Goal: Task Accomplishment & Management: Use online tool/utility

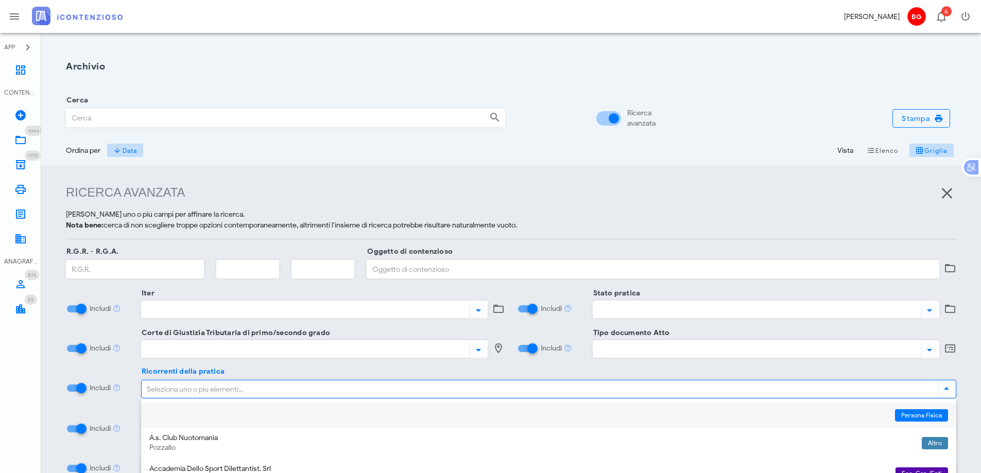
scroll to position [133, 0]
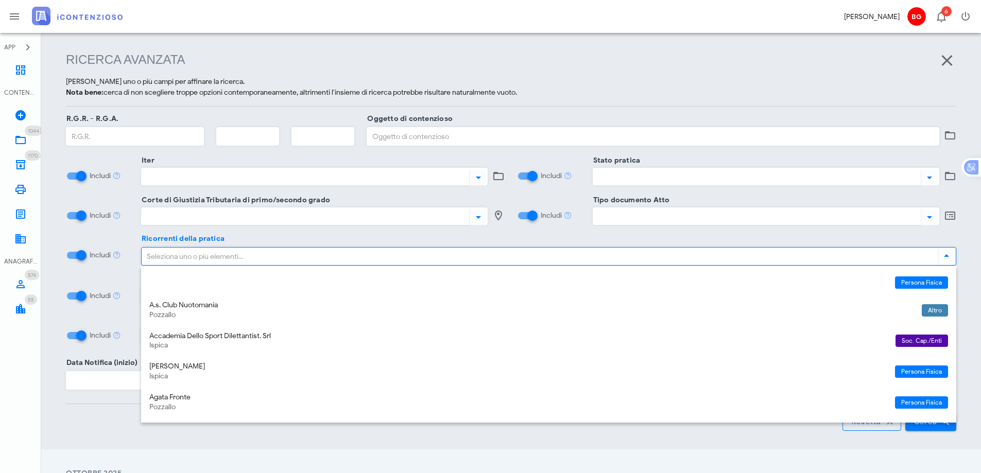
click at [303, 261] on input "Ricorrenti della pratica" at bounding box center [538, 257] width 792 height 18
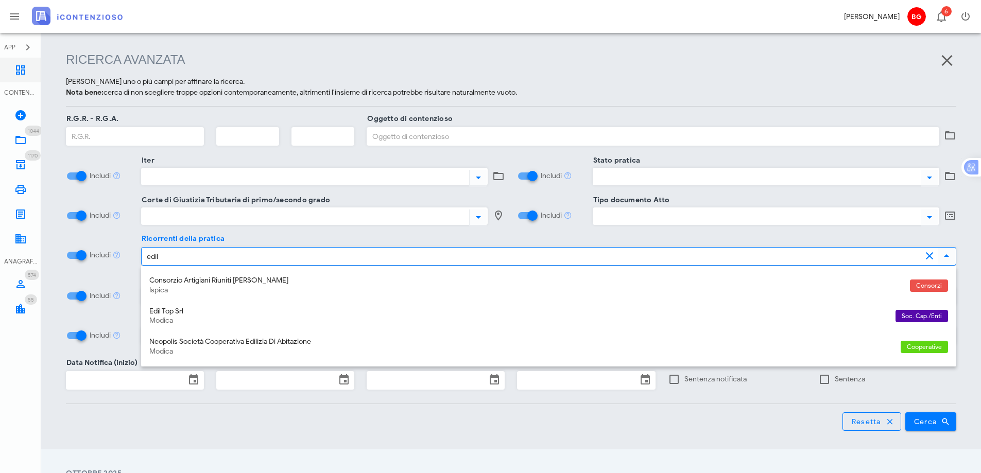
type input "edil"
click at [19, 71] on icon at bounding box center [20, 70] width 12 height 12
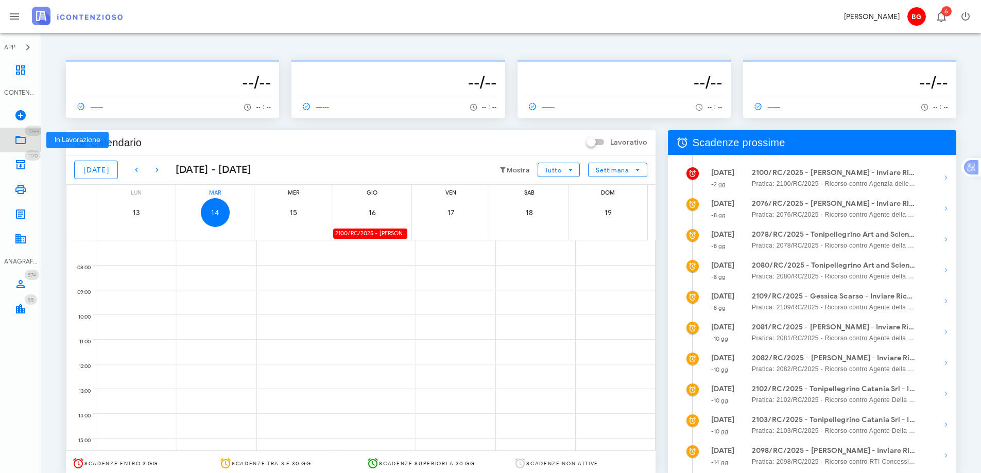
click at [22, 141] on icon at bounding box center [20, 140] width 12 height 12
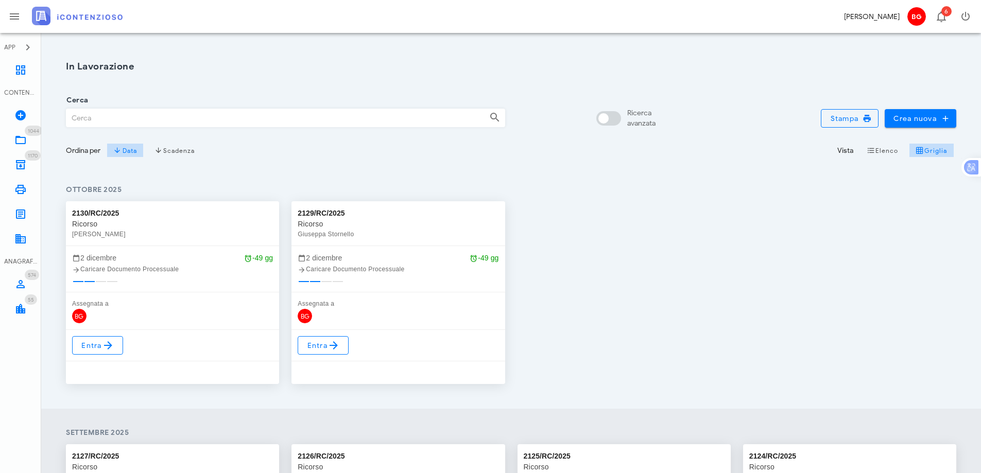
click at [613, 126] on div "Ricerca avanzata" at bounding box center [626, 118] width 57 height 21
checkbox input "true"
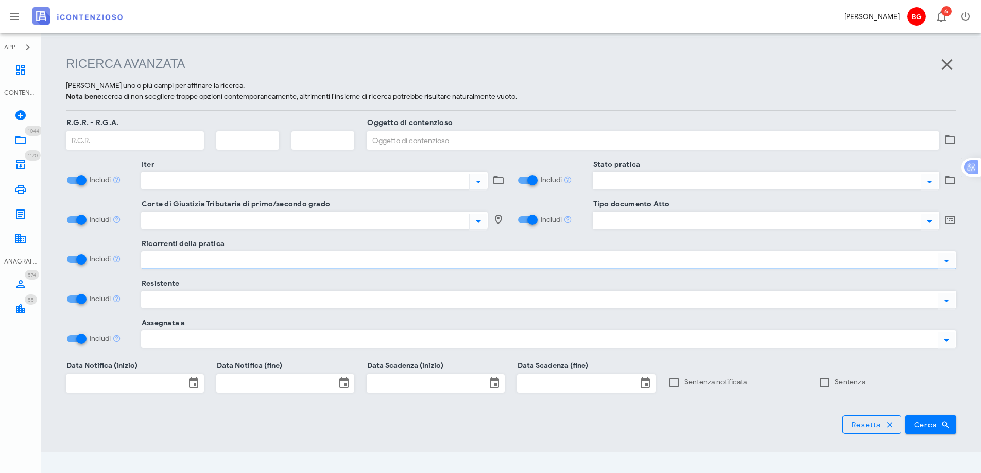
scroll to position [133, 0]
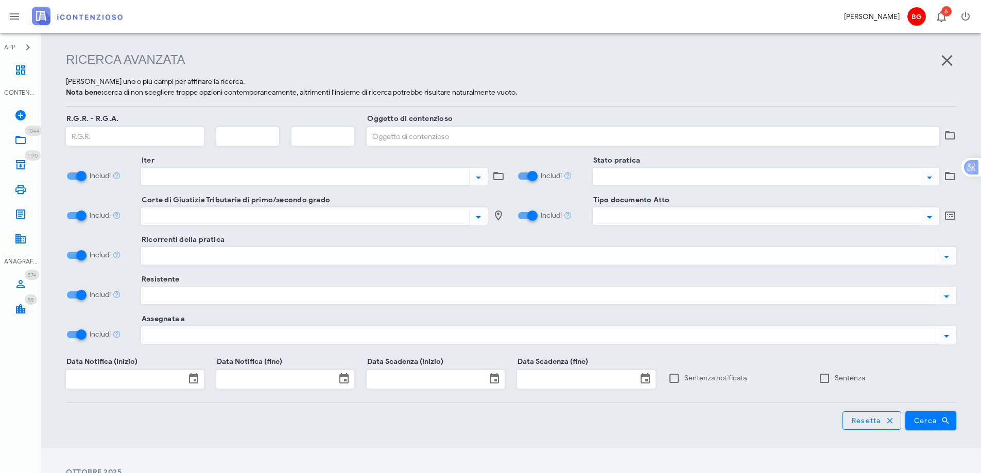
click at [361, 254] on div at bounding box center [538, 255] width 792 height 13
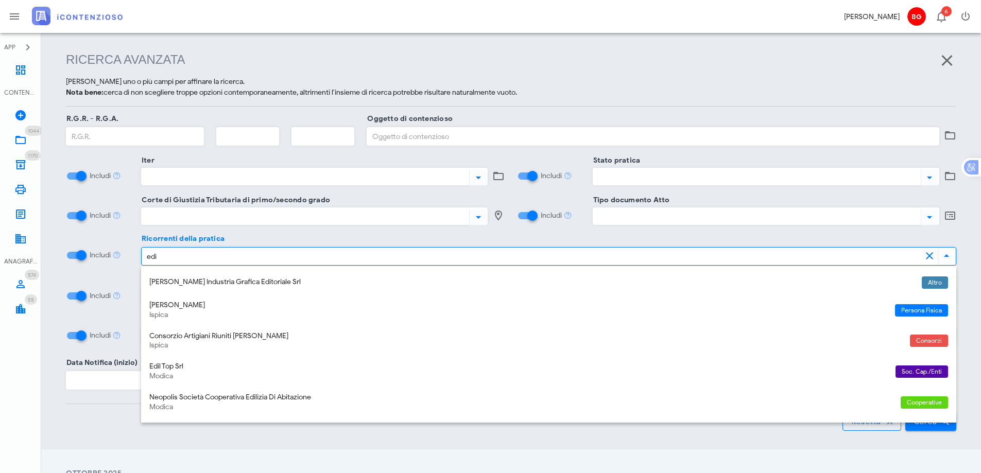
type input "edil"
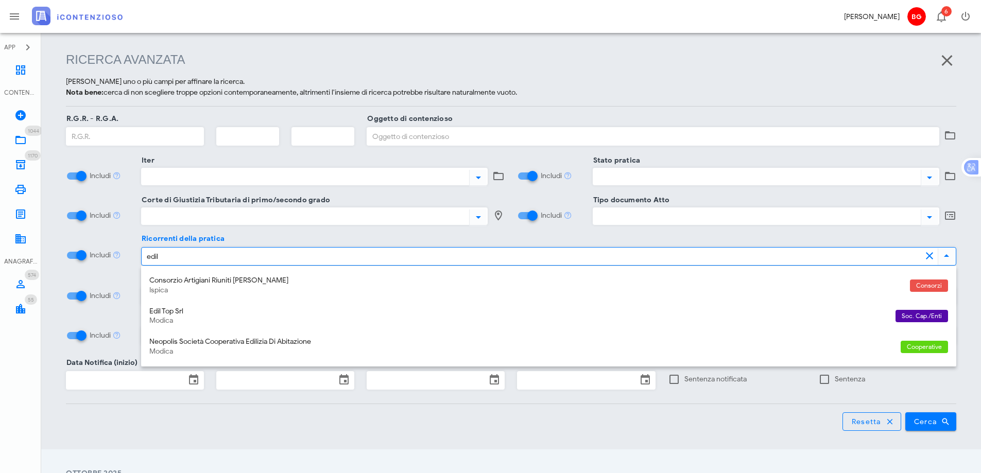
click at [361, 254] on input "edil" at bounding box center [532, 257] width 780 height 18
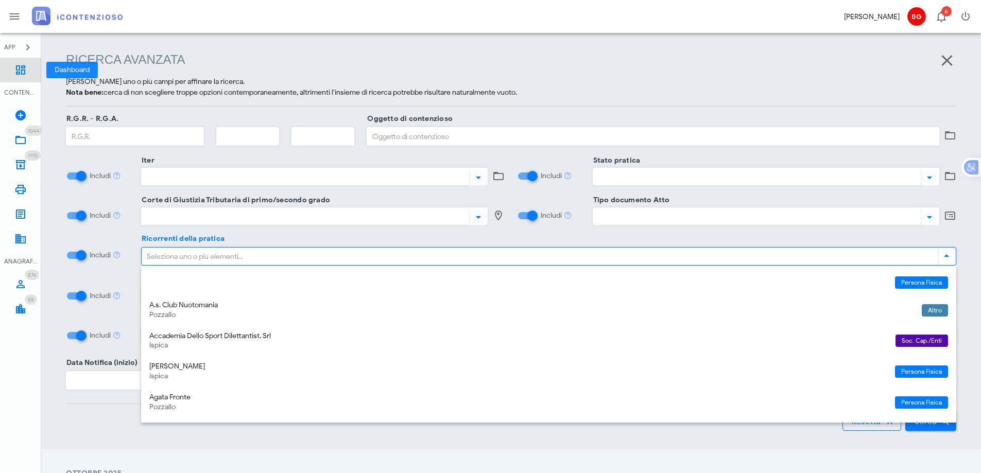
drag, startPoint x: 31, startPoint y: 65, endPoint x: 40, endPoint y: 70, distance: 10.4
click at [30, 65] on link "Dashboard" at bounding box center [20, 70] width 41 height 25
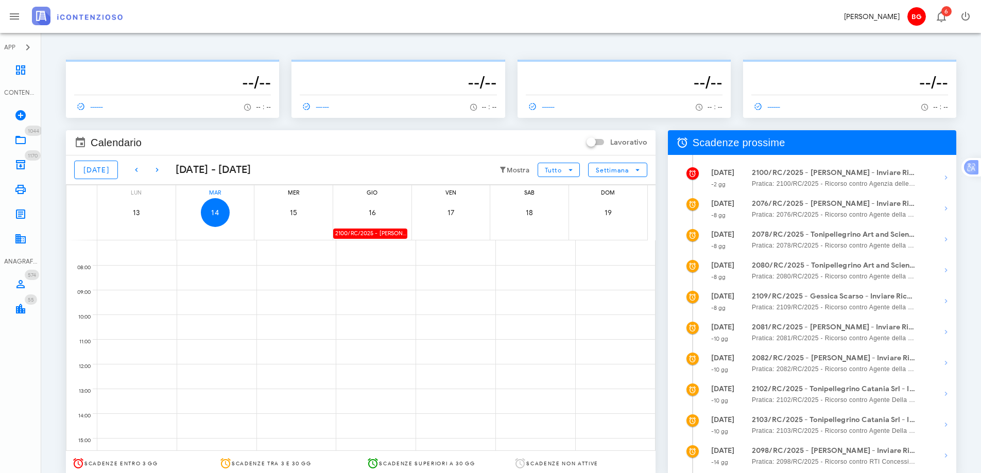
click at [386, 229] on div "2100/RC/2025 - Vincenzo Barlotta - Inviare Ricorso" at bounding box center [370, 234] width 74 height 10
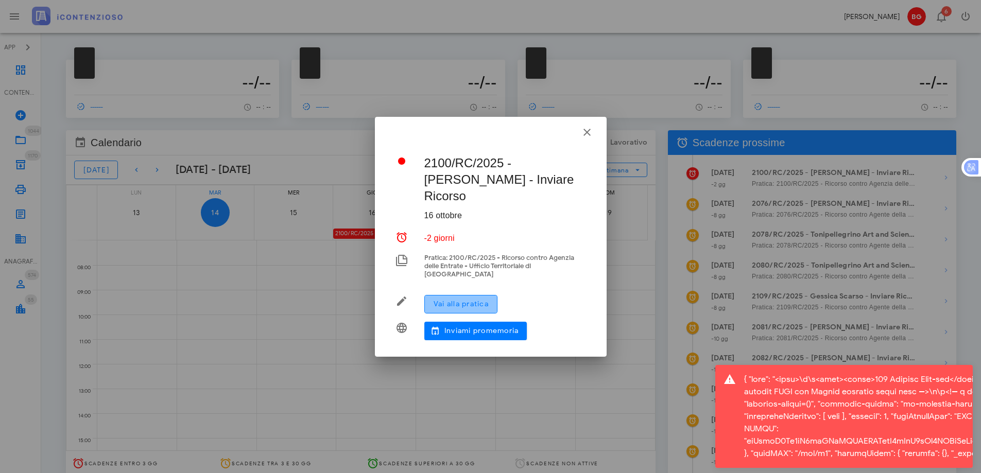
click at [482, 300] on span "Vai alla pratica" at bounding box center [461, 304] width 56 height 9
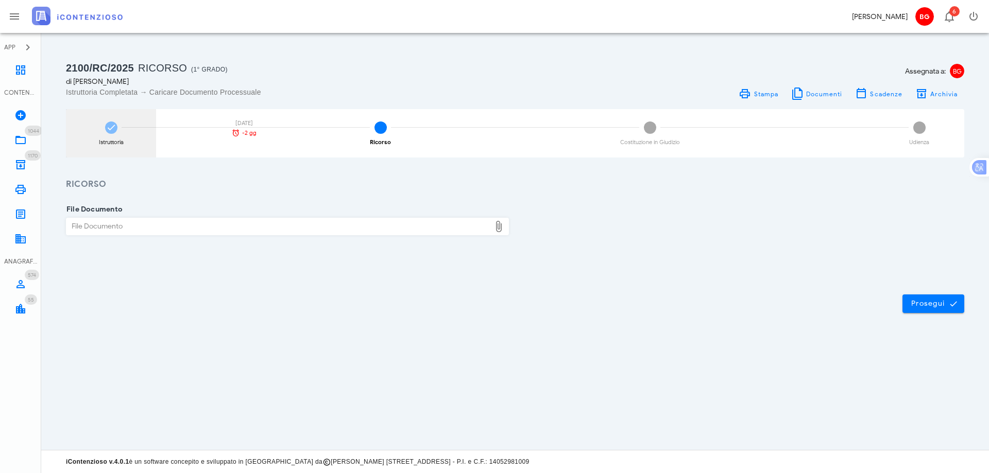
click at [120, 135] on div "Istruttoria 16/10/2025 -2 gg" at bounding box center [111, 133] width 90 height 48
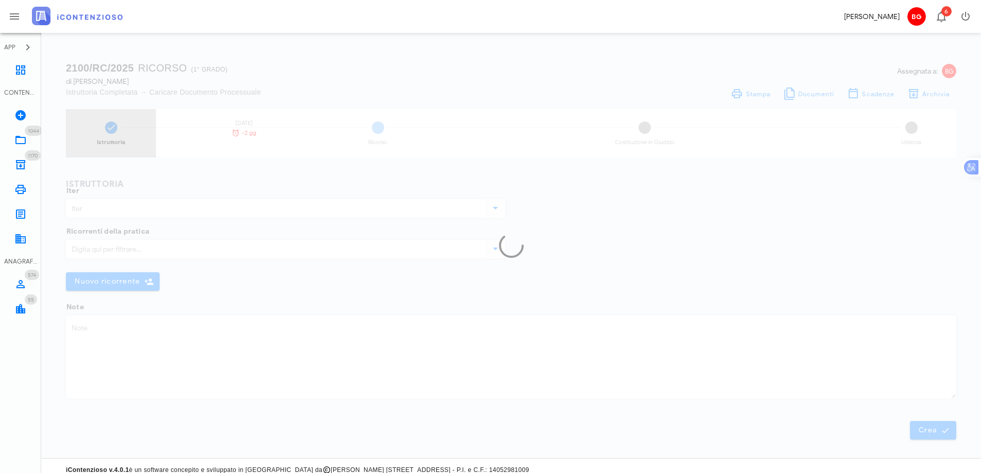
type input "Ricorso"
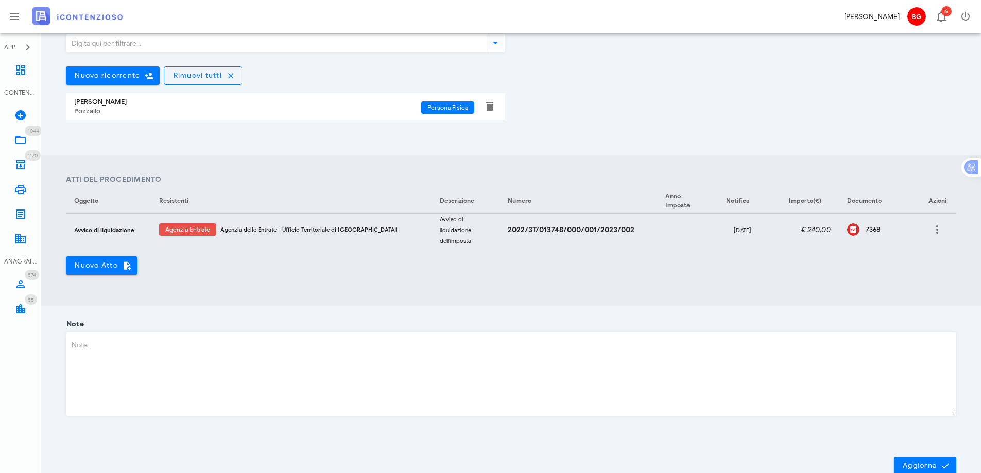
scroll to position [309, 0]
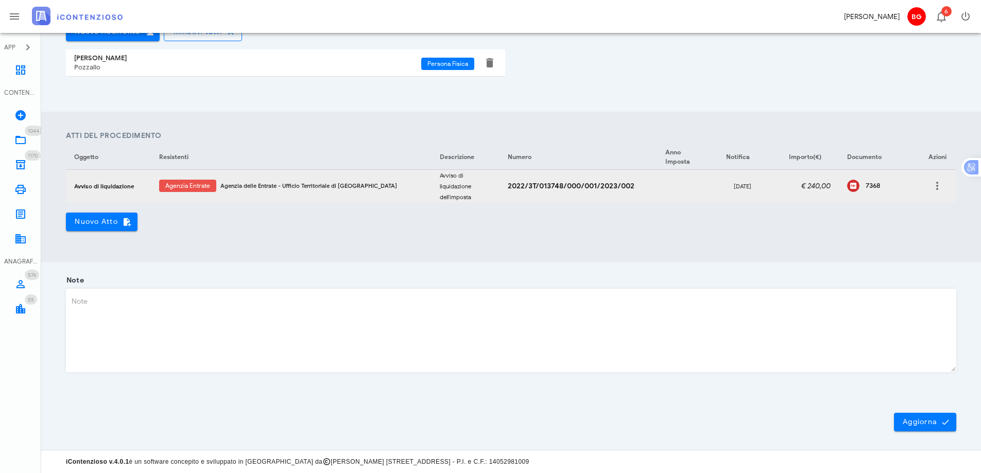
click at [853, 188] on div "7368" at bounding box center [878, 185] width 63 height 15
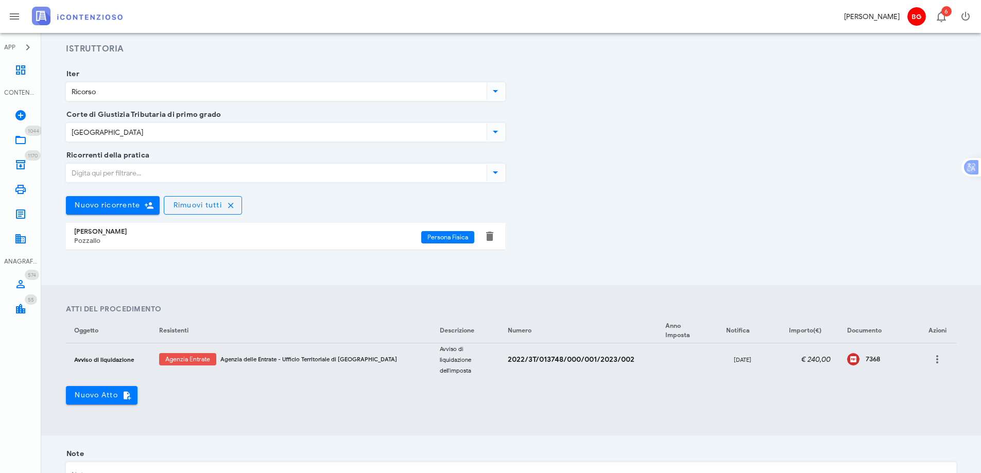
scroll to position [0, 0]
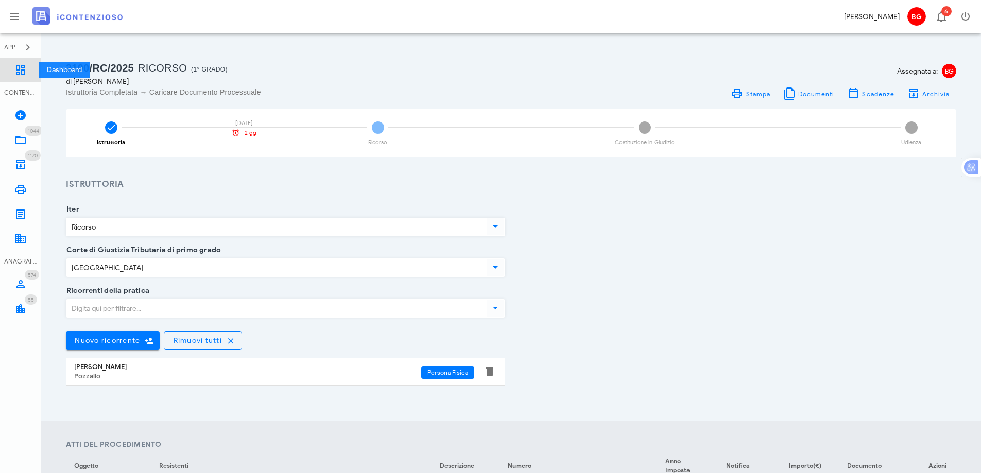
click at [30, 76] on link "Dashboard" at bounding box center [20, 70] width 41 height 25
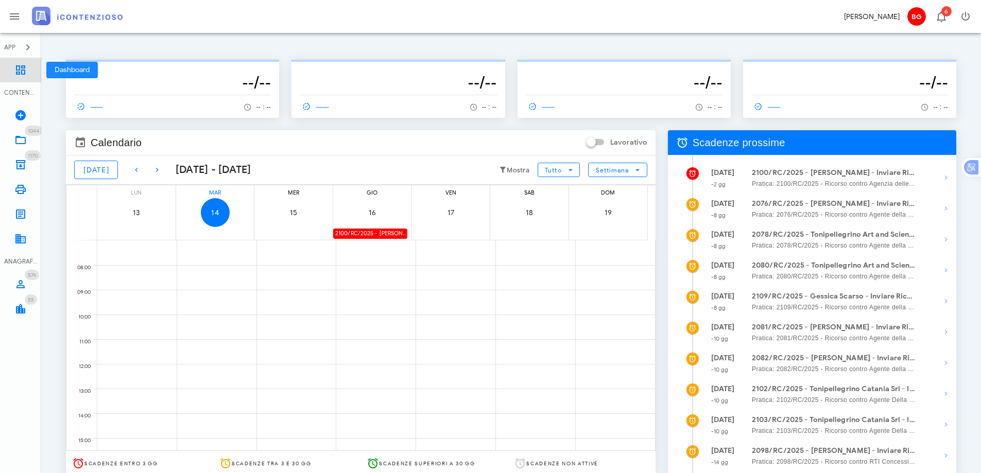
click at [20, 66] on icon at bounding box center [20, 70] width 12 height 12
drag, startPoint x: 812, startPoint y: 141, endPoint x: 687, endPoint y: 136, distance: 124.7
click at [687, 136] on div "Scadenze prossime" at bounding box center [812, 142] width 288 height 25
click at [811, 147] on div "Scadenze prossime" at bounding box center [812, 142] width 288 height 25
click at [25, 71] on icon at bounding box center [20, 70] width 12 height 12
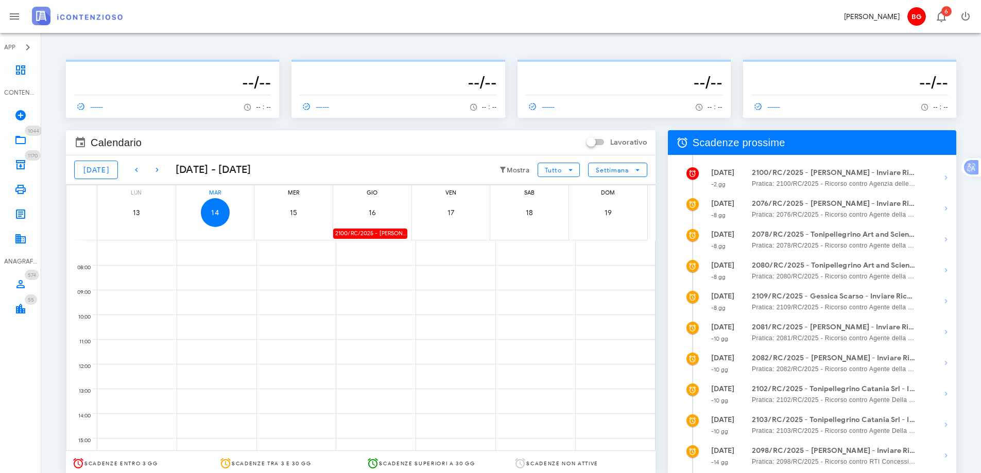
click at [665, 125] on div "Scadenze prossime [DATE] -2 gg 2100/RC/2025 - [PERSON_NAME] - Inviare Ricorso P…" at bounding box center [812, 309] width 301 height 371
